Goal: Transaction & Acquisition: Purchase product/service

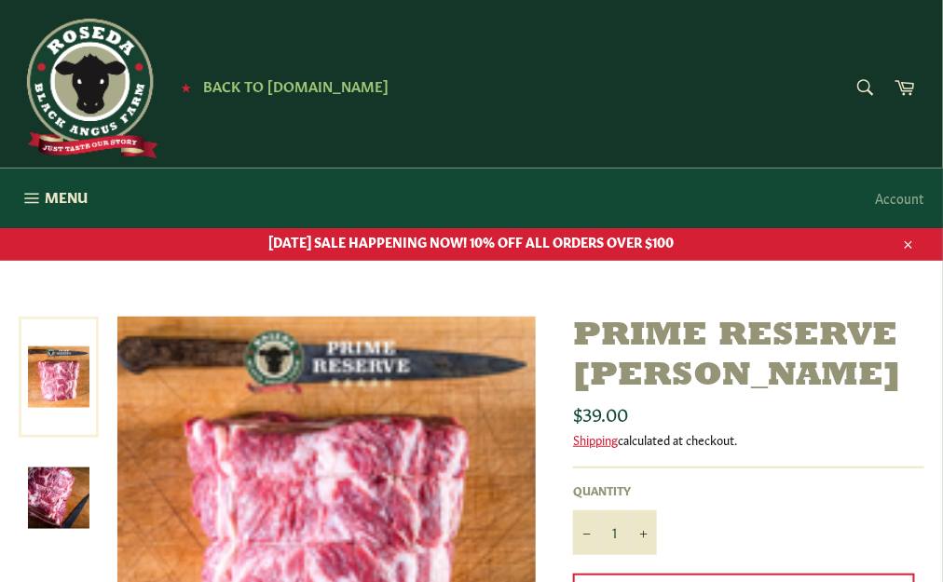
scroll to position [186, 0]
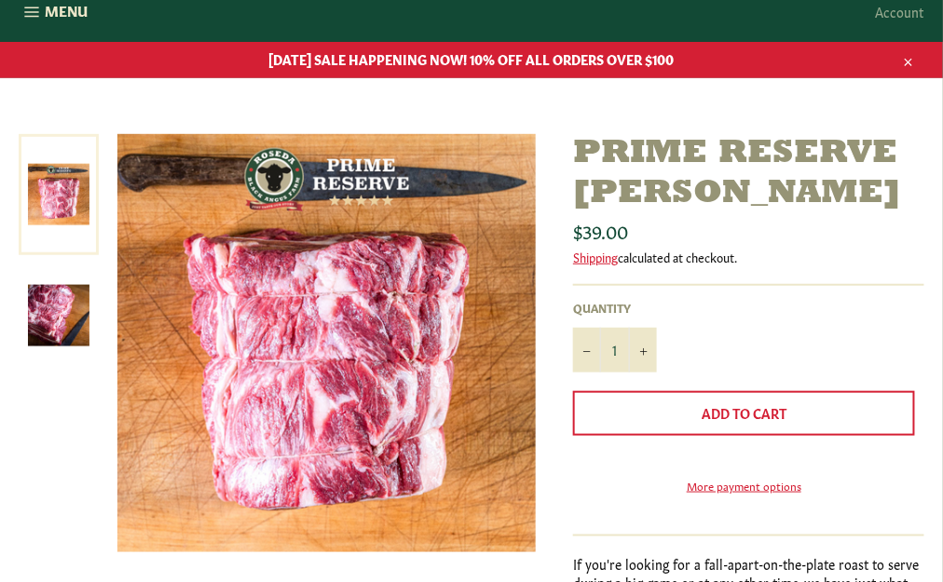
click at [76, 324] on img at bounding box center [58, 315] width 61 height 61
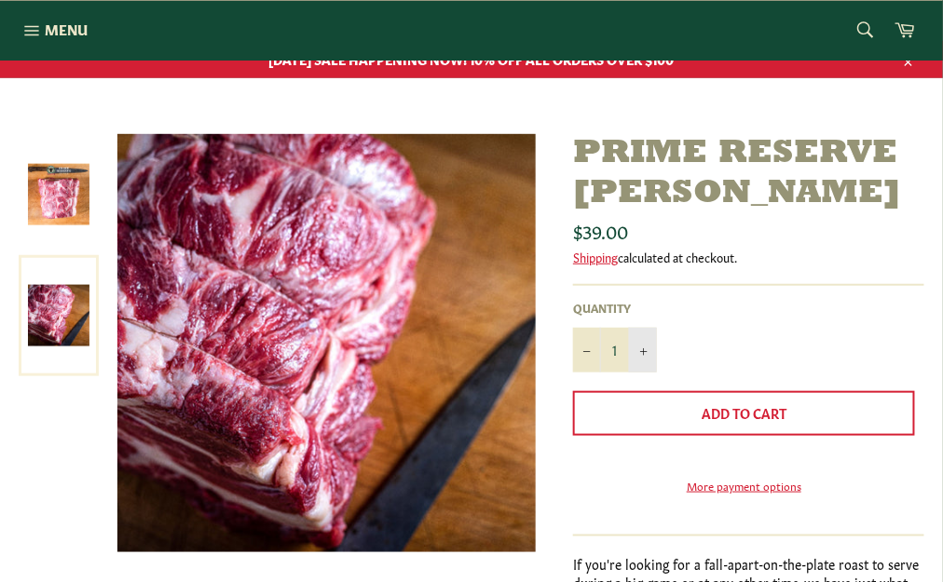
click at [650, 351] on button "+" at bounding box center [643, 350] width 28 height 45
type input "3"
click at [609, 257] on link "Shipping" at bounding box center [595, 257] width 45 height 18
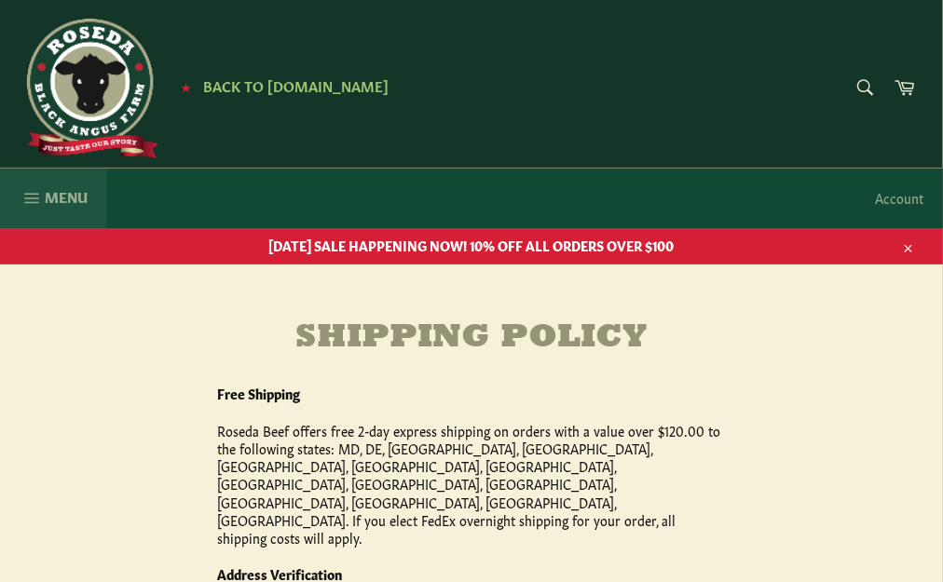
click at [76, 179] on button "Menu Site navigation" at bounding box center [53, 199] width 106 height 60
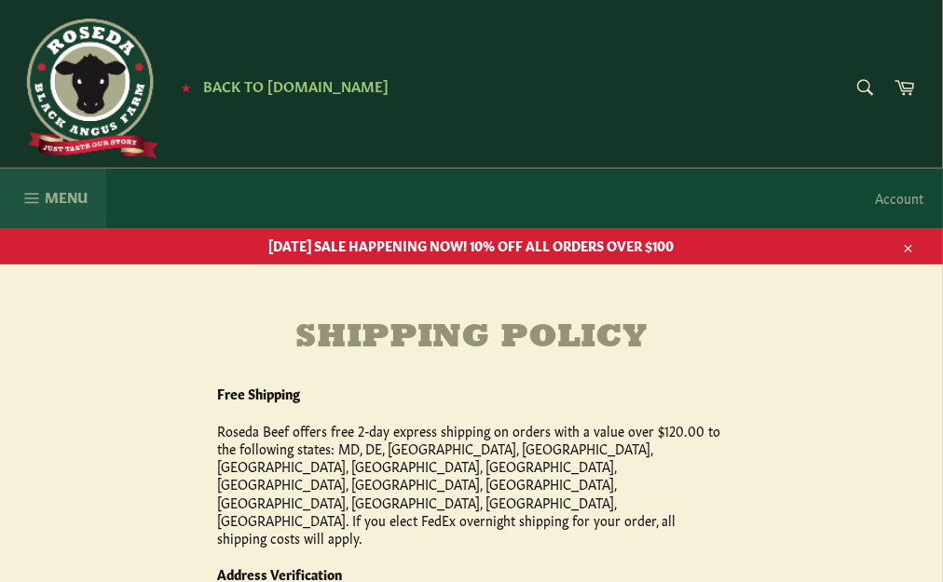
click at [34, 209] on button "Menu Site navigation" at bounding box center [53, 199] width 106 height 60
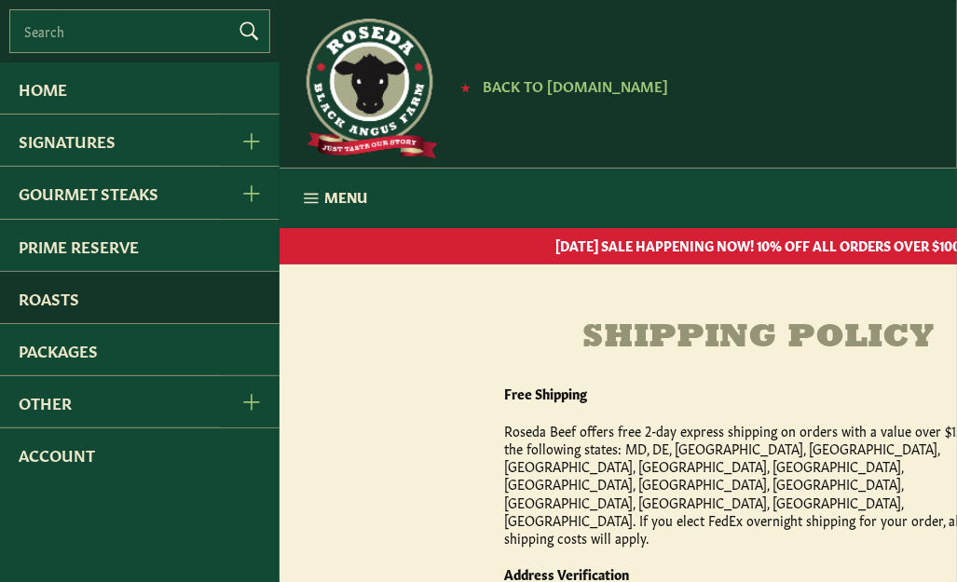
click at [48, 300] on link "Roasts" at bounding box center [139, 297] width 279 height 51
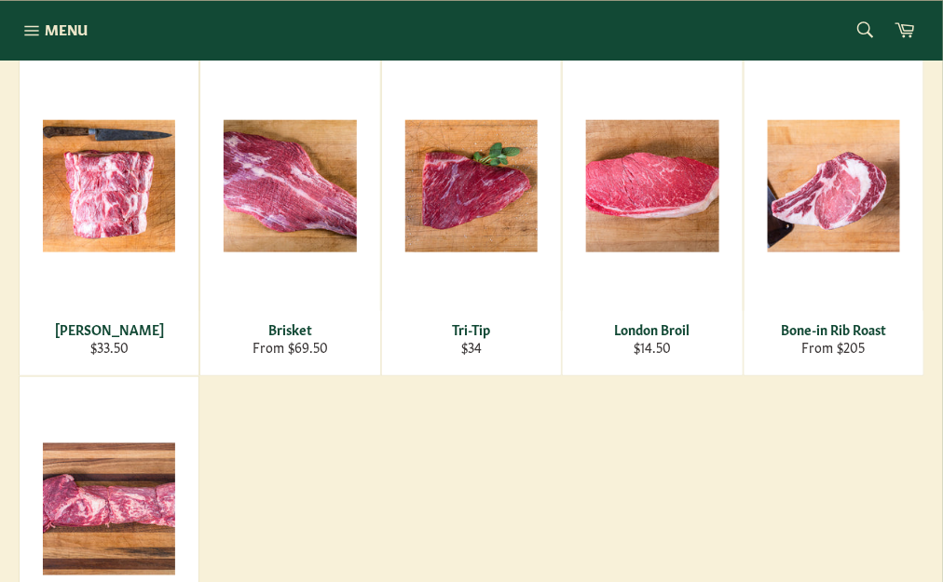
scroll to position [376, 0]
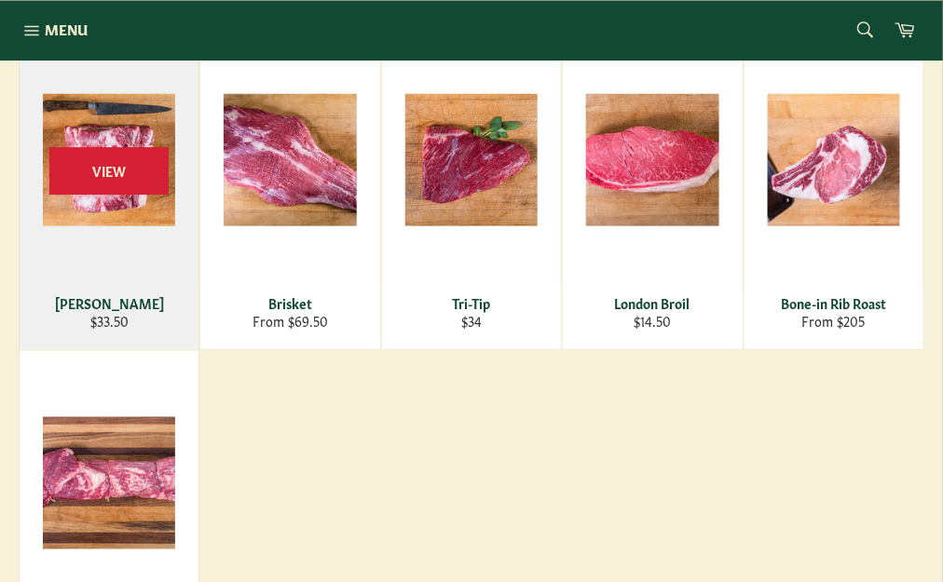
click at [119, 227] on div "View" at bounding box center [109, 188] width 179 height 321
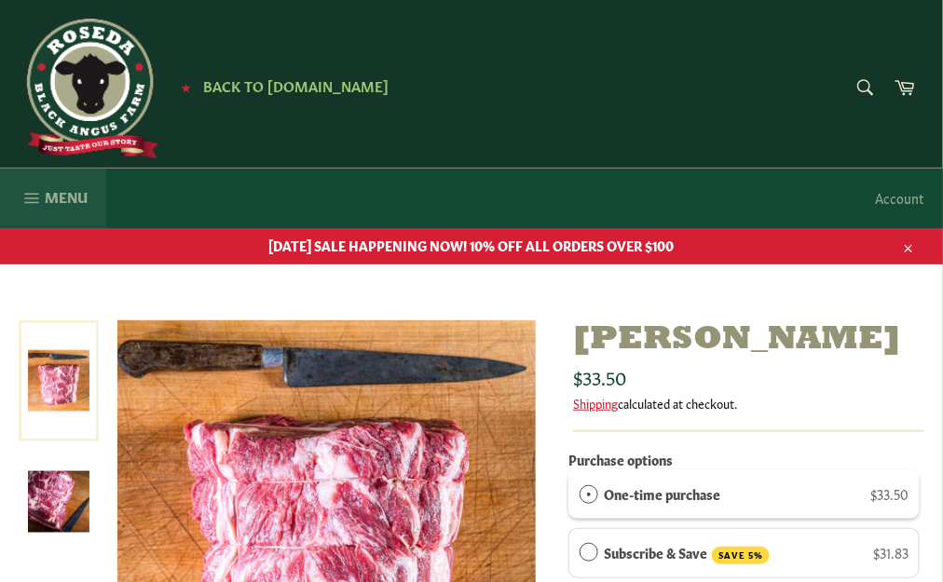
click at [78, 201] on span "Menu" at bounding box center [66, 197] width 43 height 20
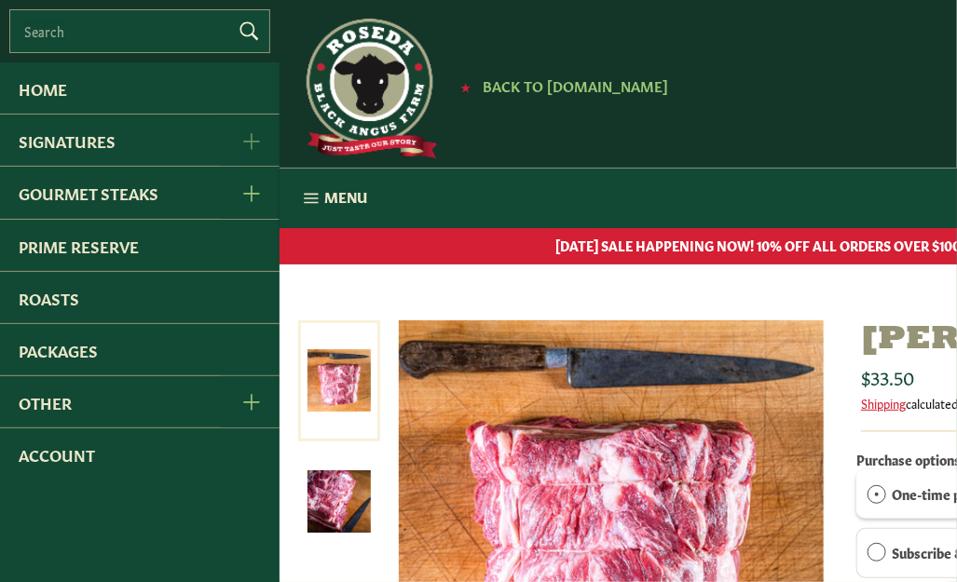
click at [251, 145] on icon "Signatures Menu" at bounding box center [251, 141] width 16 height 16
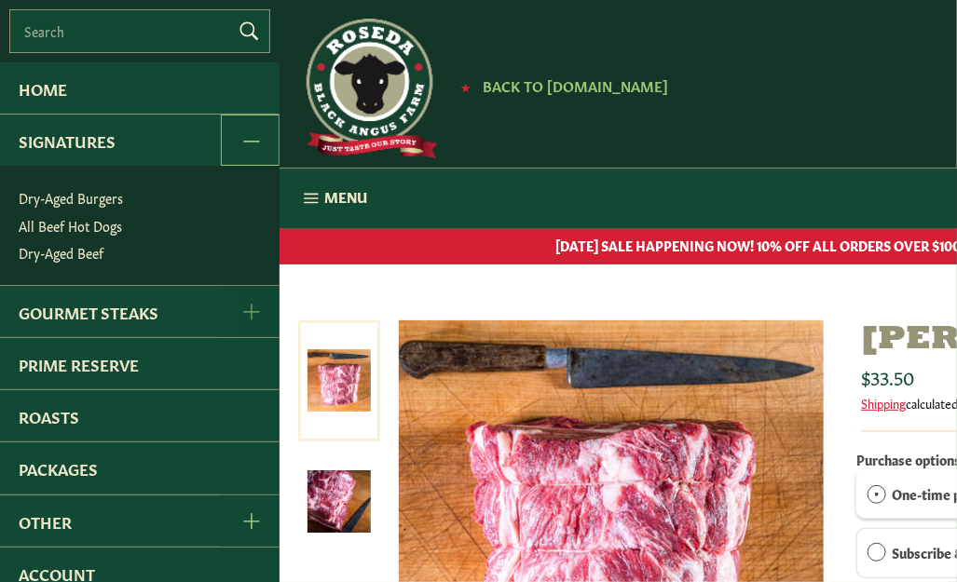
click at [243, 307] on icon "Gourmet Steaks Menu" at bounding box center [251, 312] width 17 height 17
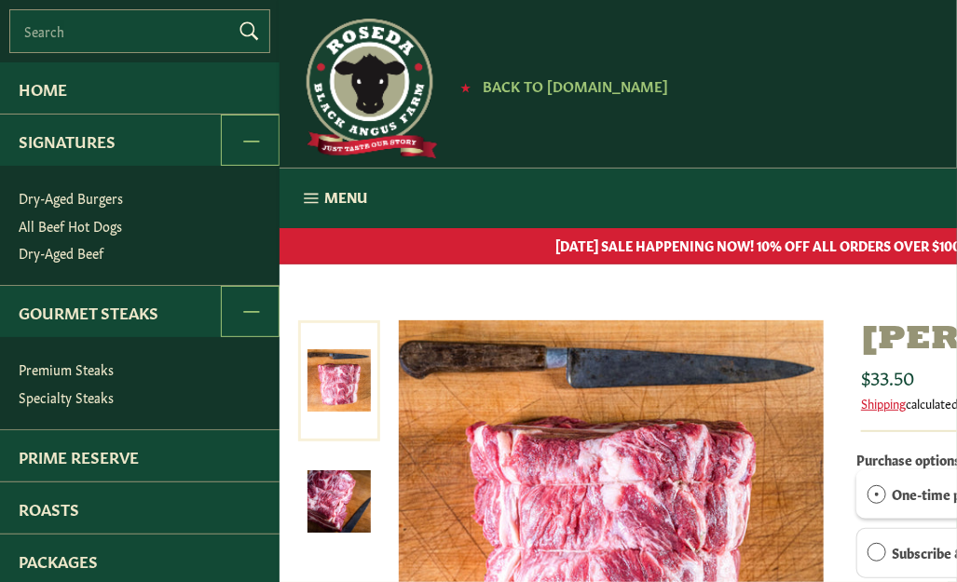
click at [90, 392] on link "Specialty Steaks" at bounding box center [144, 397] width 270 height 27
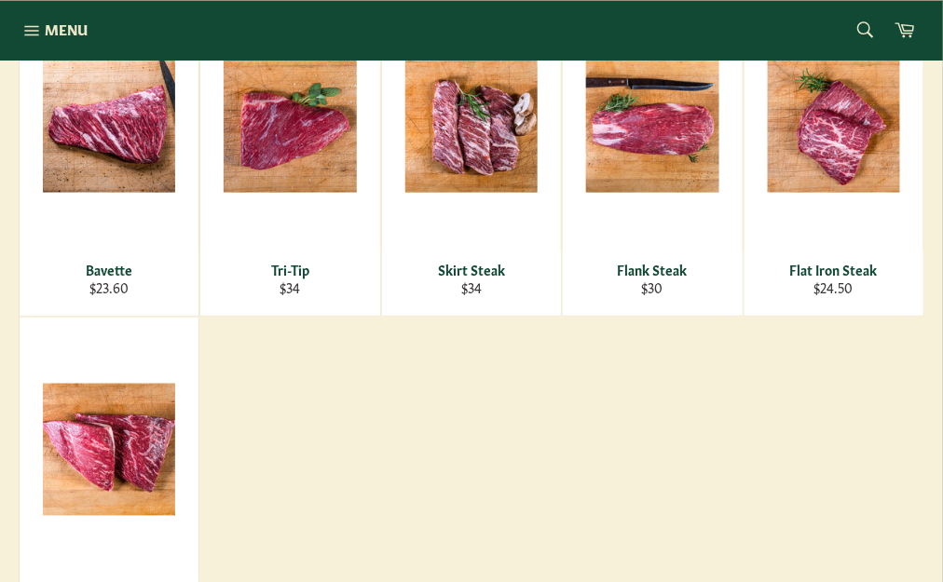
scroll to position [373, 0]
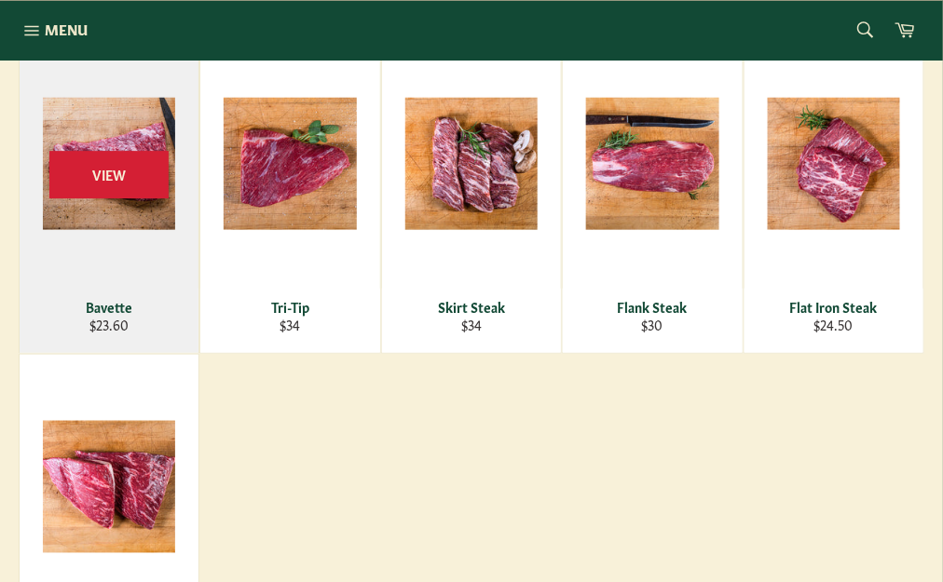
click at [124, 213] on div "View" at bounding box center [109, 192] width 179 height 321
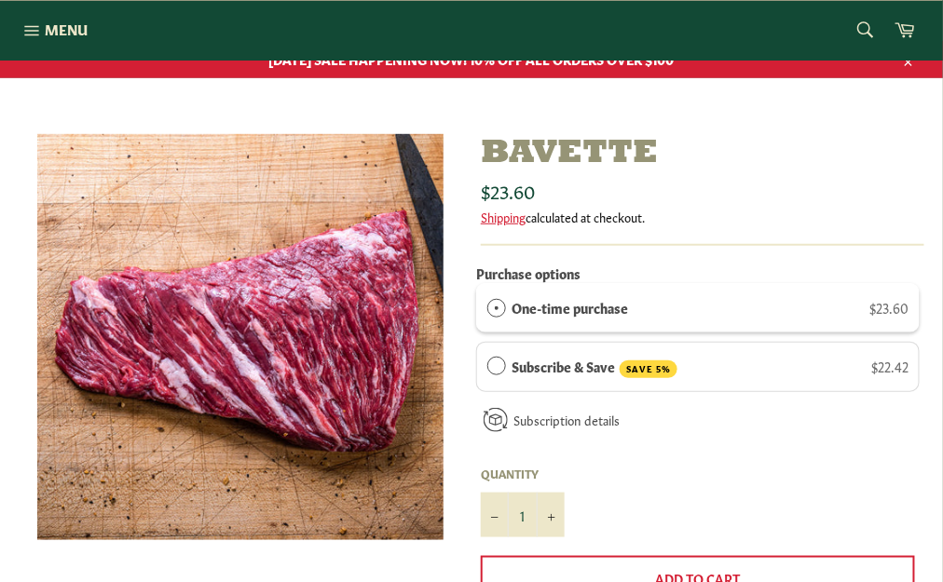
scroll to position [93, 0]
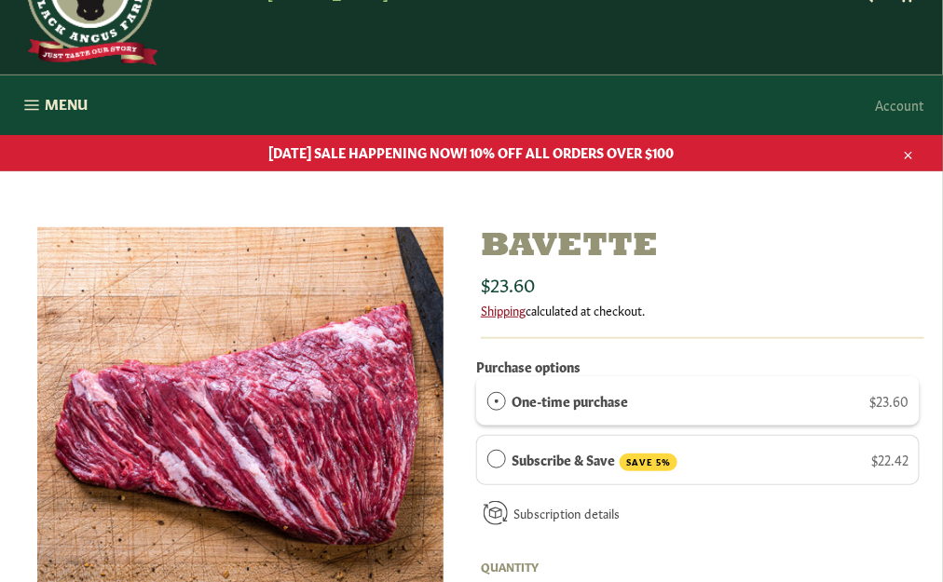
click at [504, 314] on link "Shipping" at bounding box center [503, 310] width 45 height 18
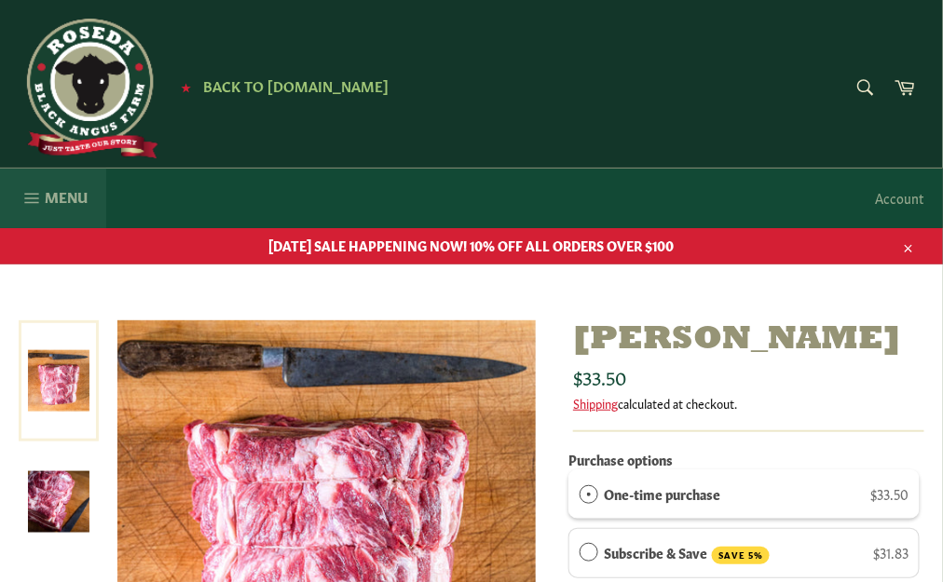
click at [75, 200] on span "Menu" at bounding box center [66, 197] width 43 height 20
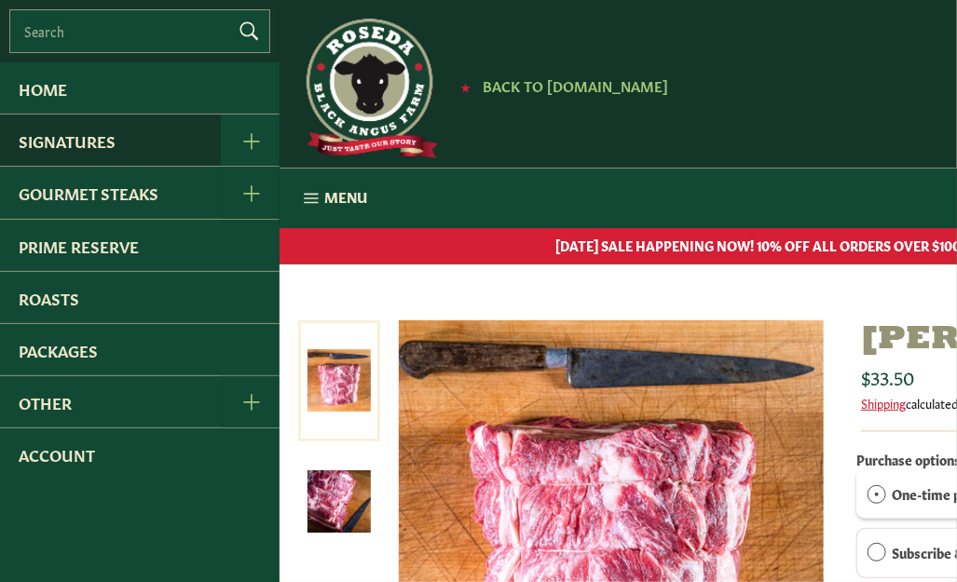
click at [140, 143] on link "Signatures" at bounding box center [110, 140] width 221 height 51
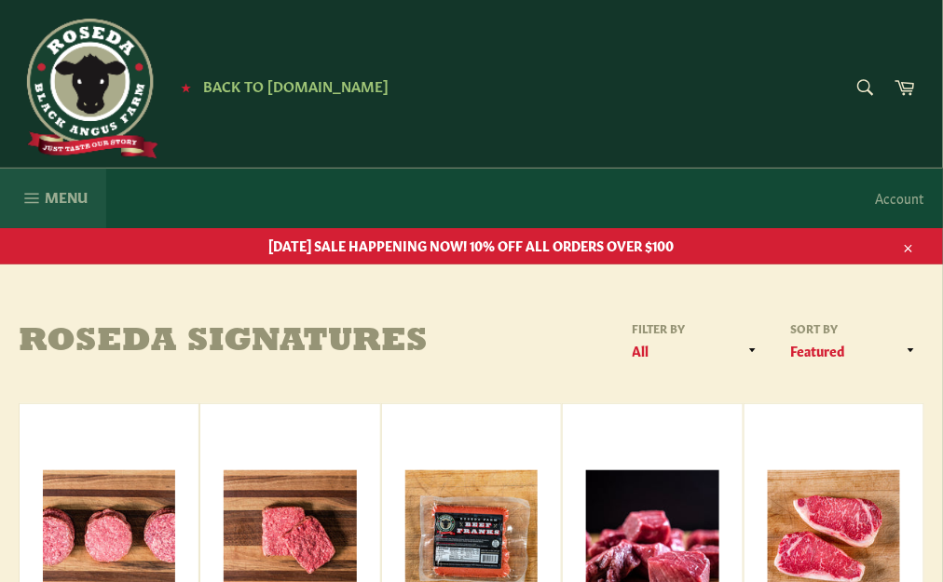
click at [88, 198] on span "Menu" at bounding box center [66, 197] width 43 height 20
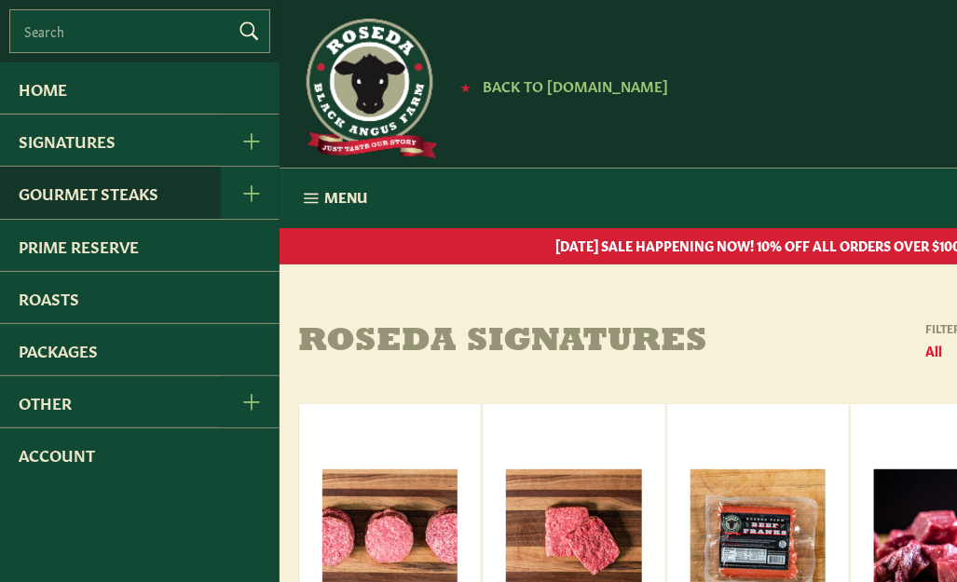
click at [169, 197] on link "Gourmet Steaks" at bounding box center [110, 192] width 221 height 51
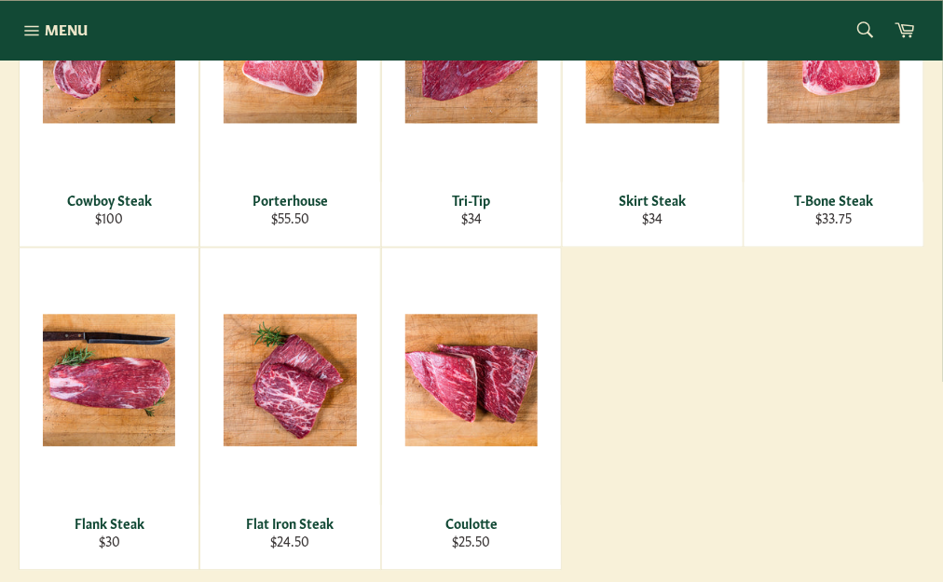
scroll to position [838, 0]
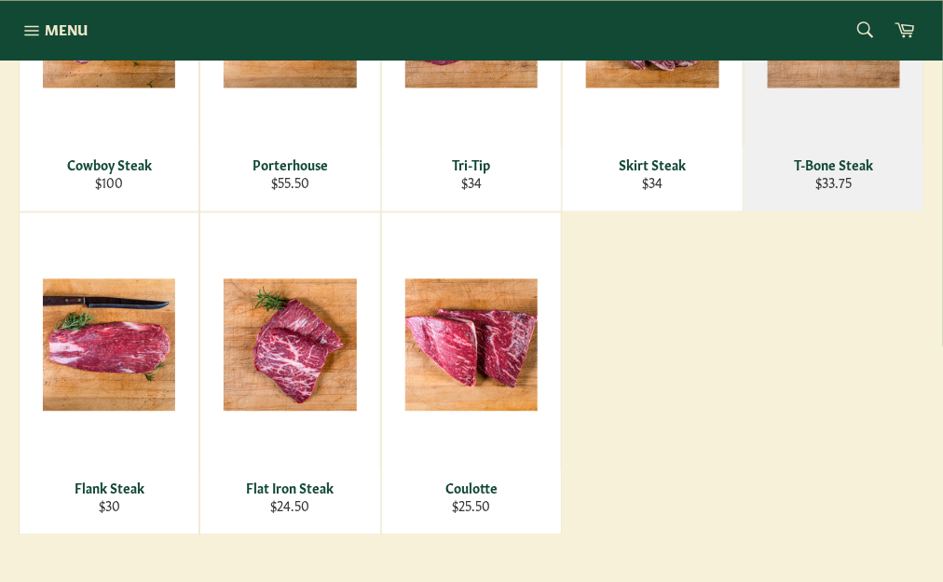
click at [867, 172] on div "View" at bounding box center [833, 49] width 179 height 321
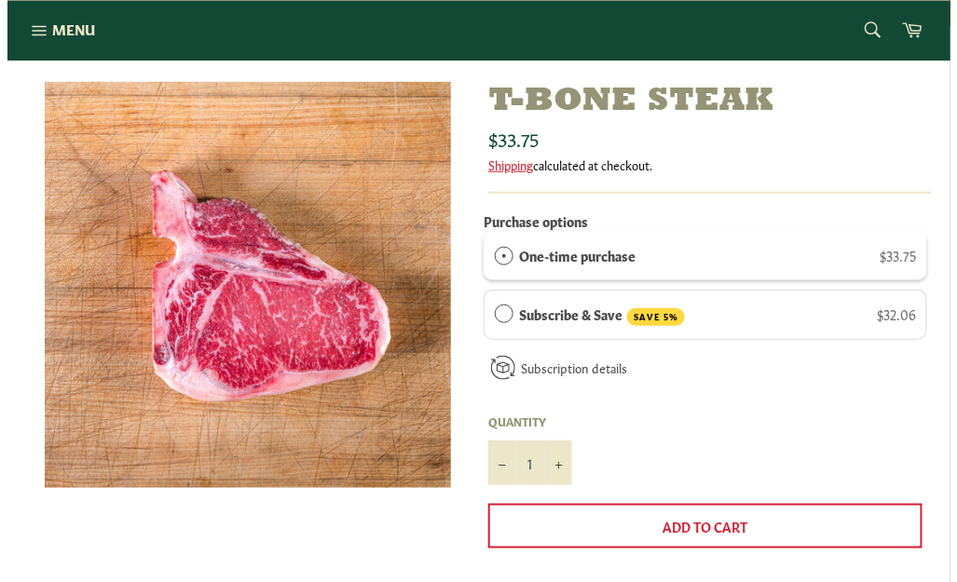
scroll to position [186, 0]
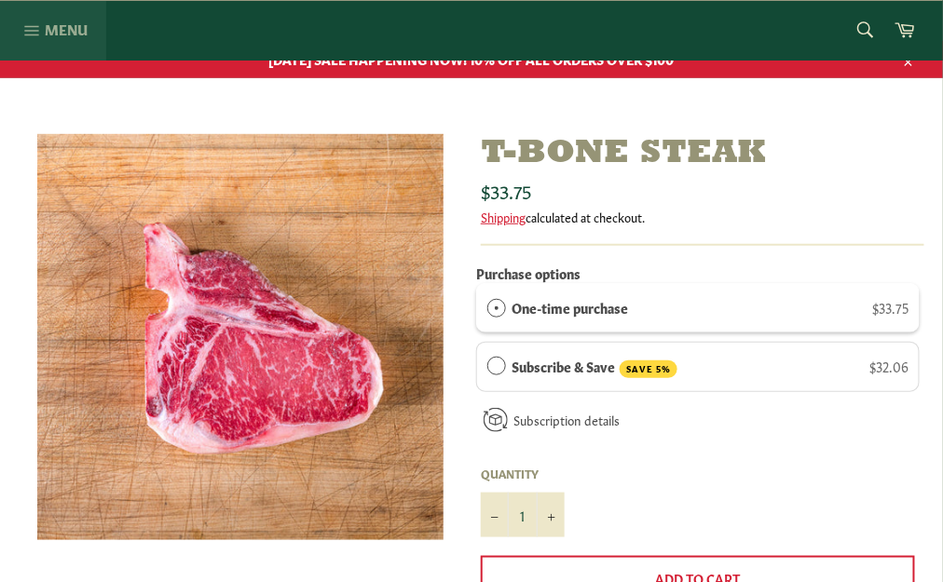
click at [52, 23] on span "Menu" at bounding box center [66, 30] width 43 height 20
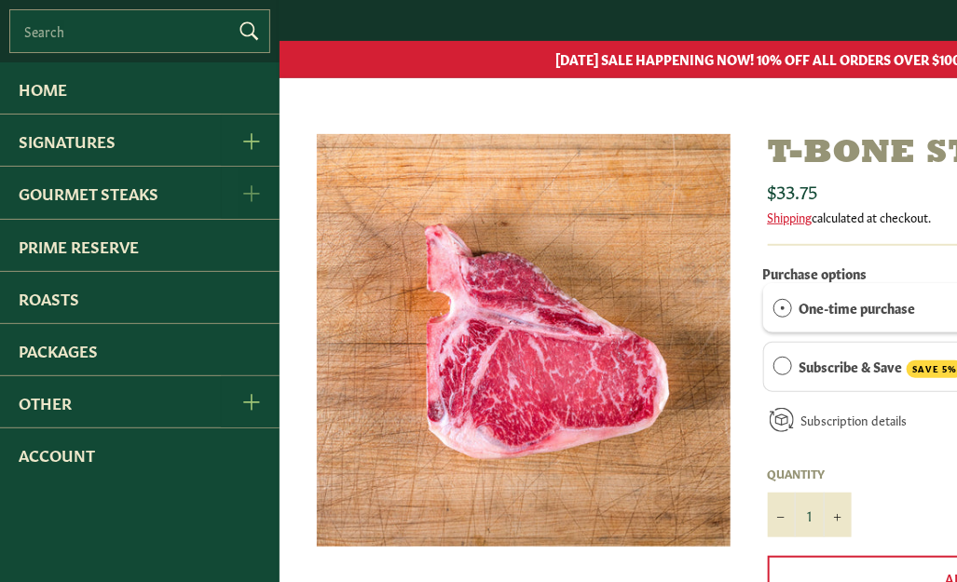
click at [252, 189] on icon "Gourmet Steaks Menu" at bounding box center [251, 193] width 16 height 16
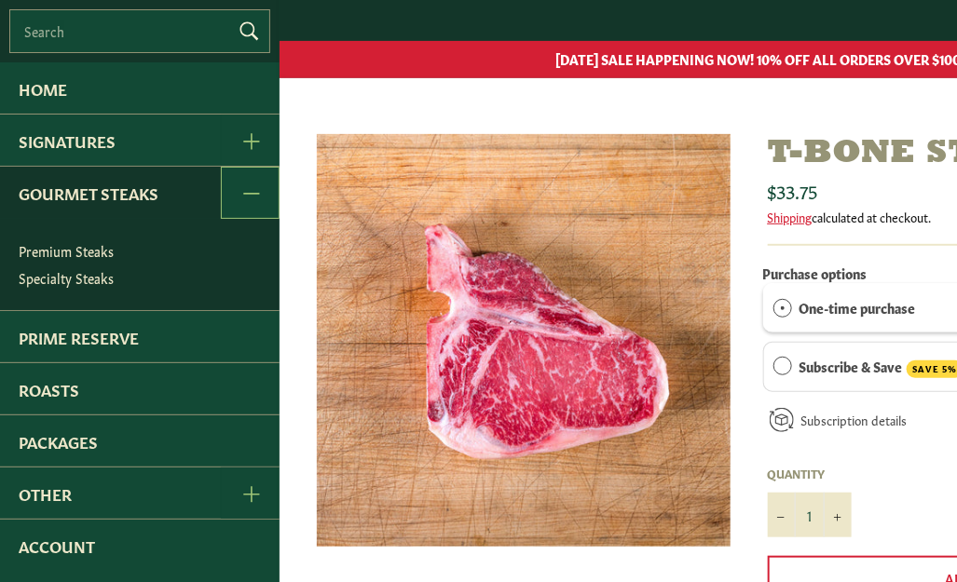
click at [91, 198] on link "Gourmet Steaks" at bounding box center [110, 192] width 221 height 51
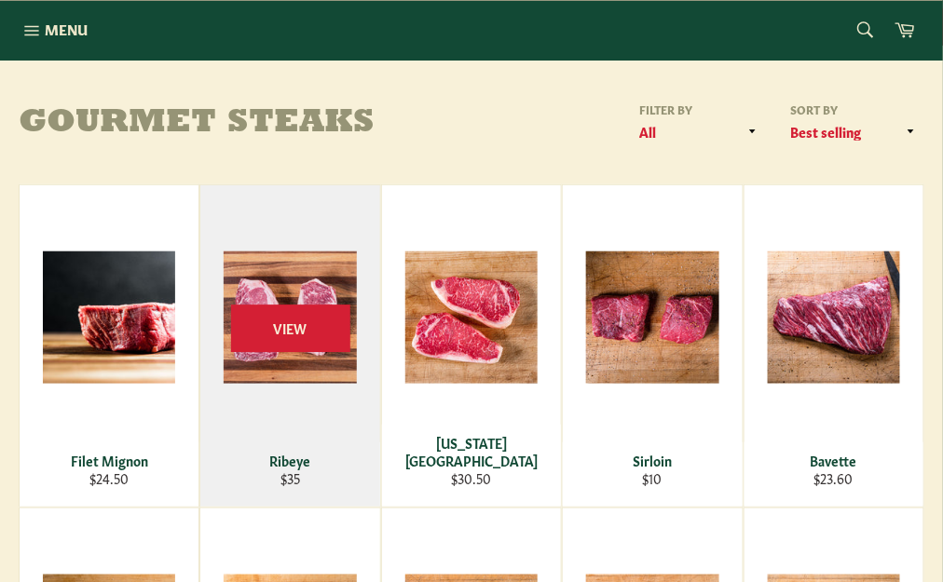
scroll to position [93, 0]
